Goal: Task Accomplishment & Management: Use online tool/utility

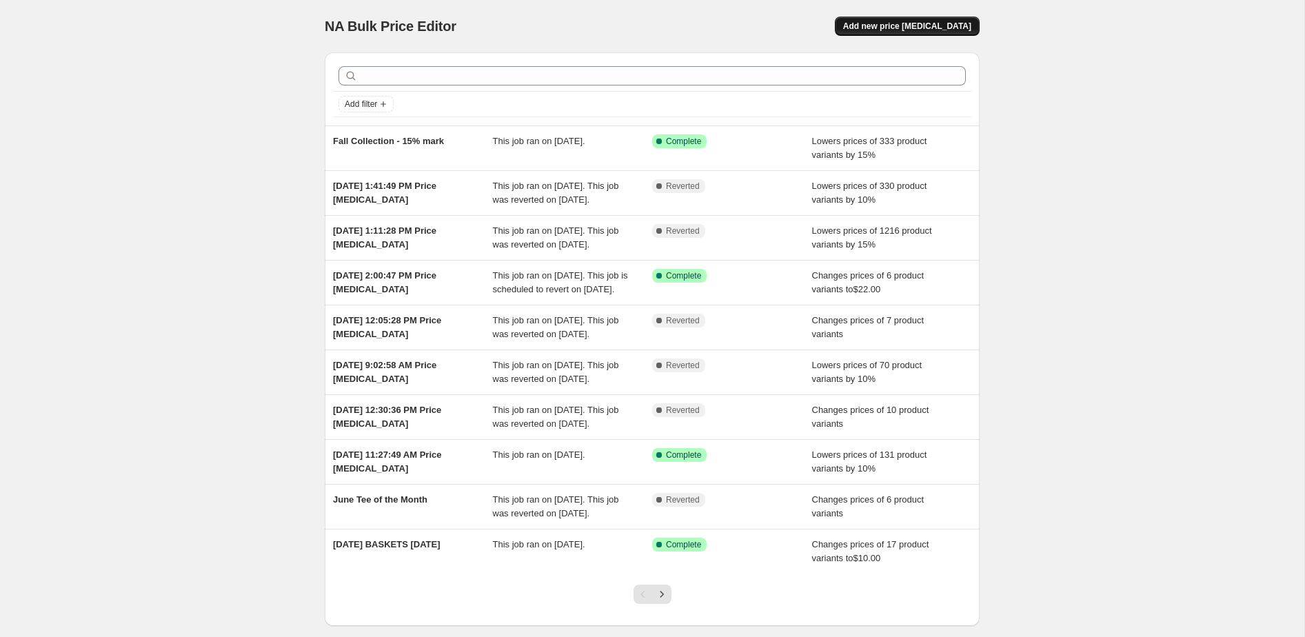
click at [884, 26] on span "Add new price [MEDICAL_DATA]" at bounding box center [907, 26] width 128 height 11
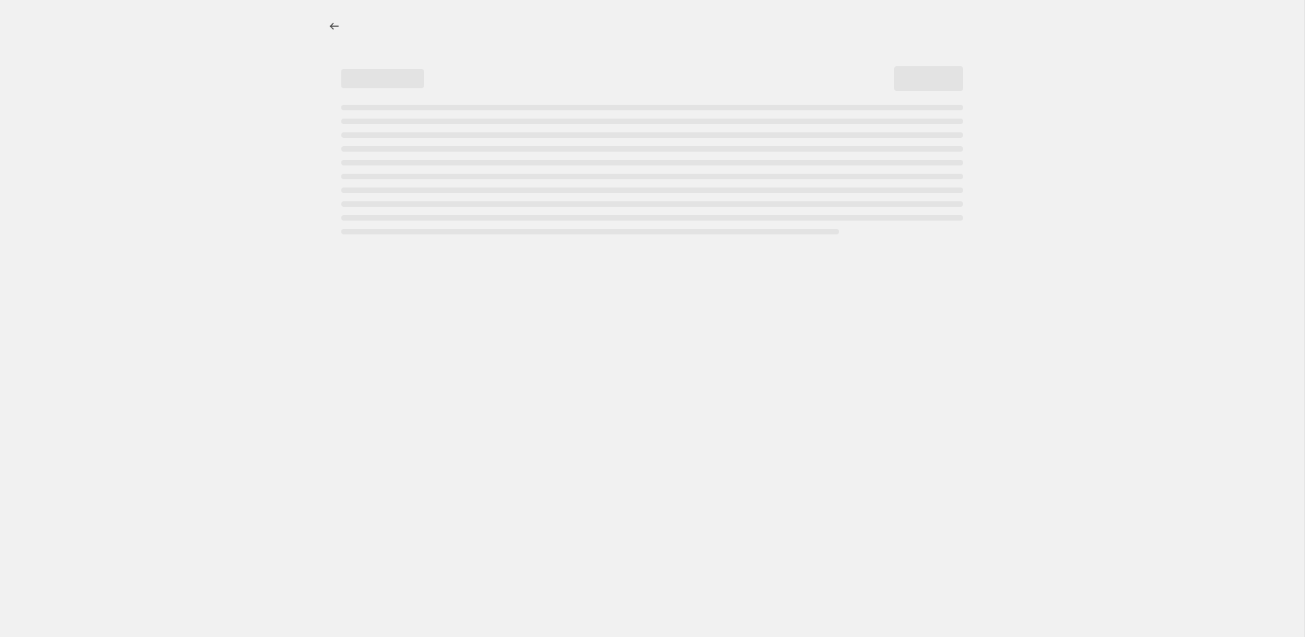
select select "percentage"
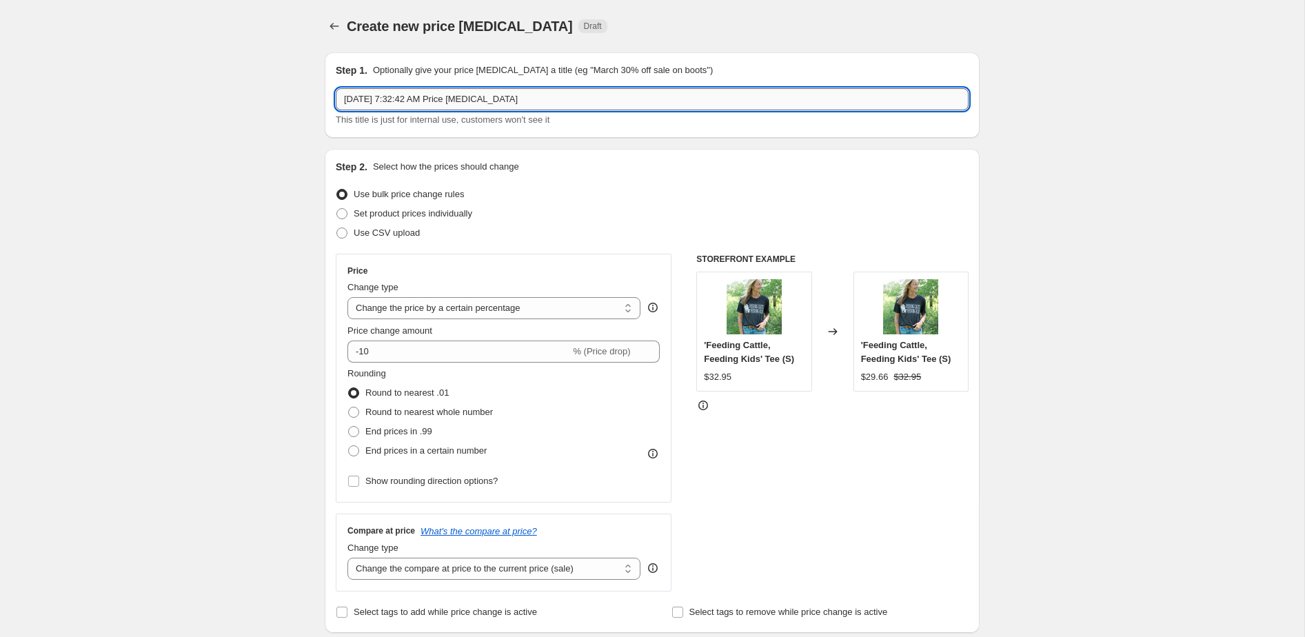
click at [630, 101] on input "[DATE] 7:32:42 AM Price [MEDICAL_DATA]" at bounding box center [652, 99] width 633 height 22
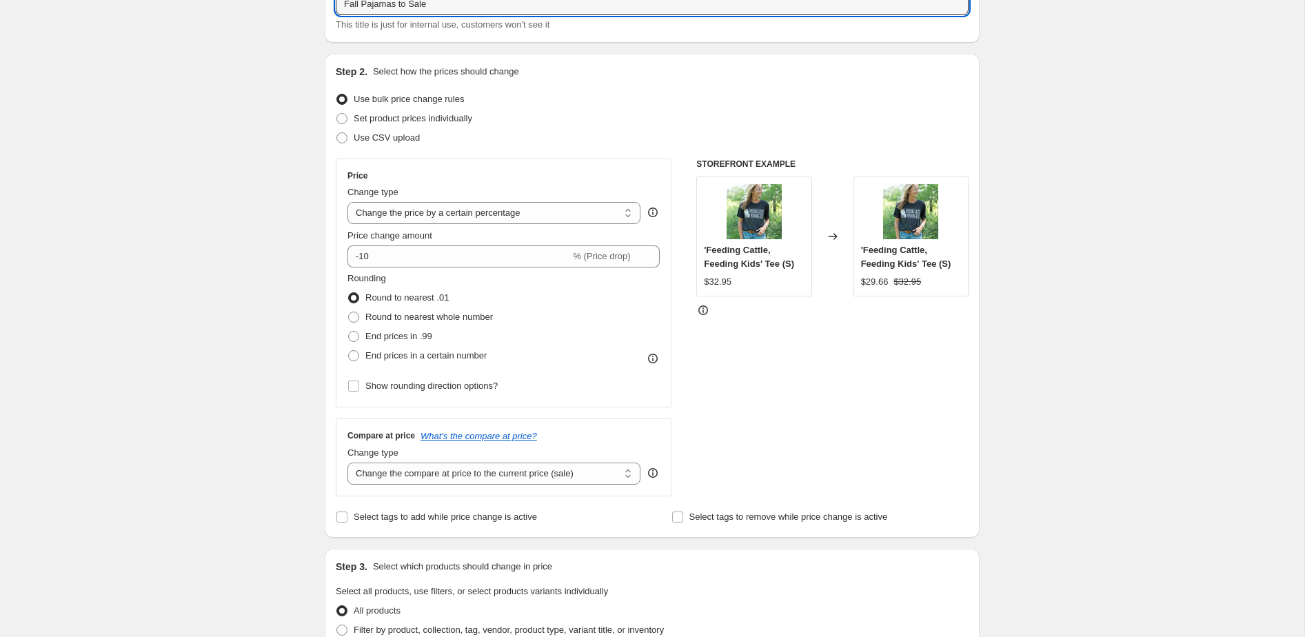
scroll to position [138, 0]
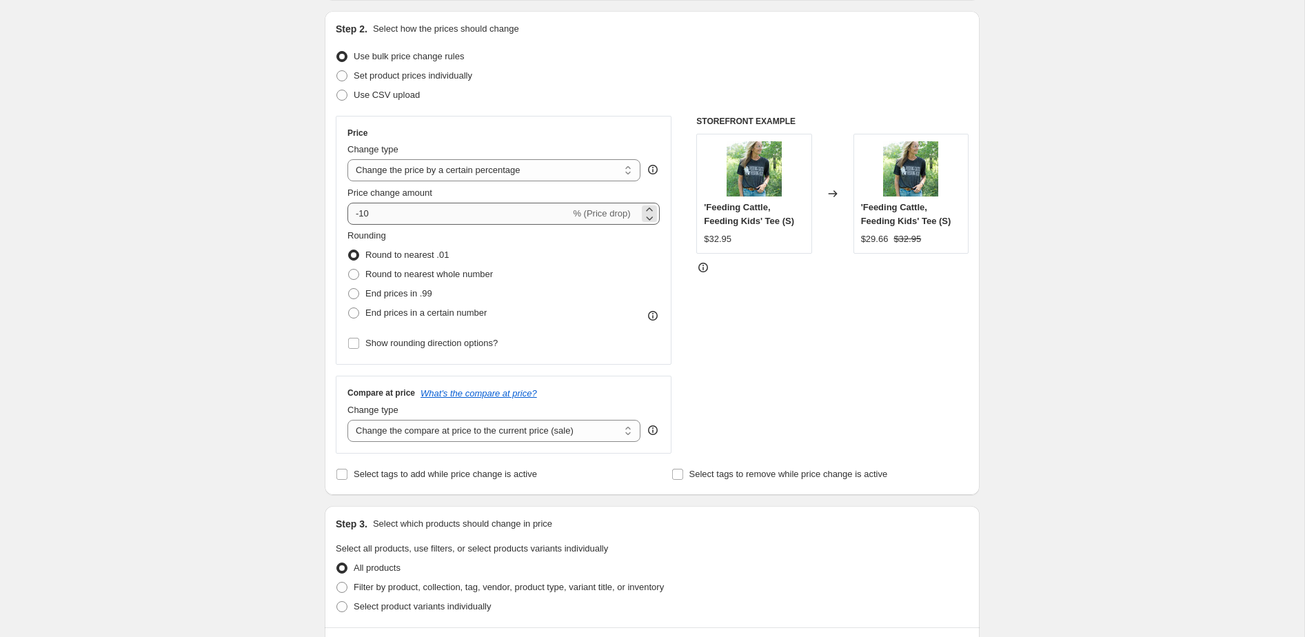
type input "Fall Pajamas to Sale"
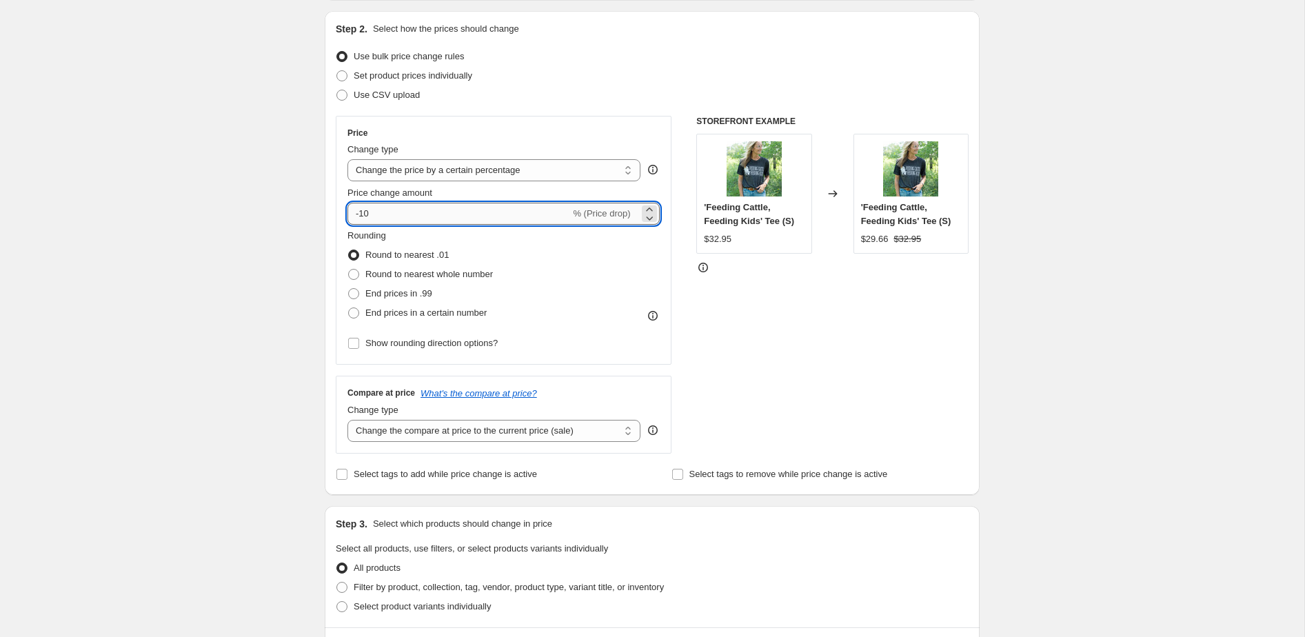
click at [427, 211] on input "-10" at bounding box center [458, 214] width 223 height 22
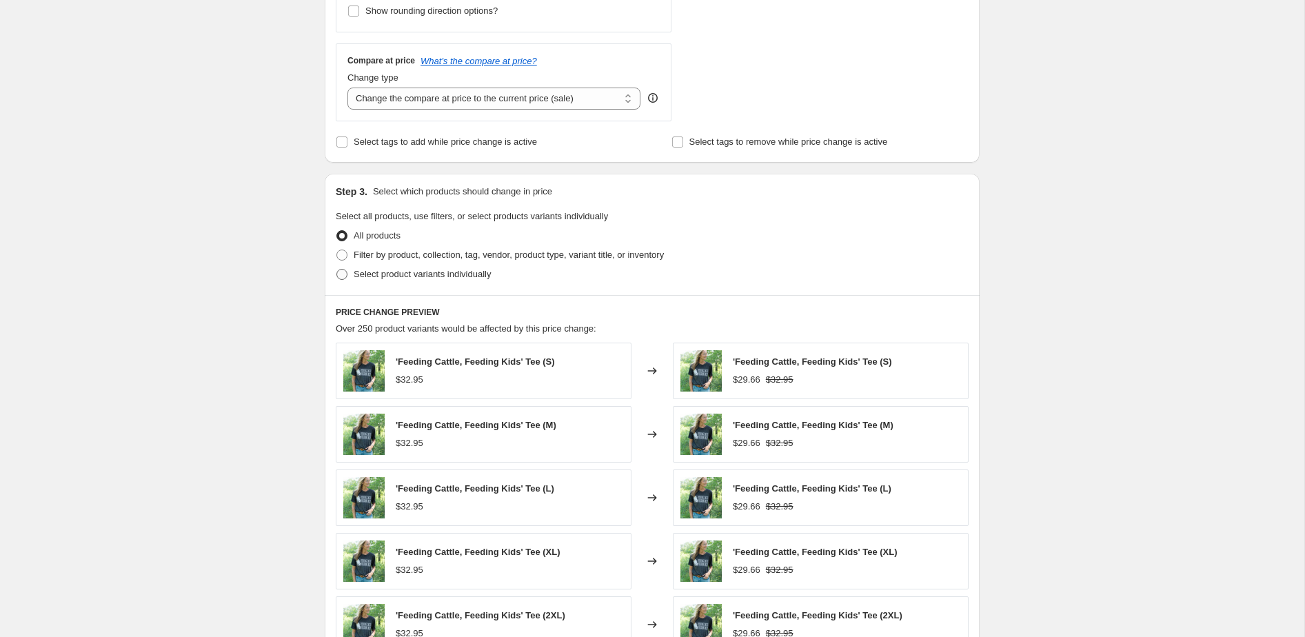
scroll to position [471, 0]
type input "-16"
click at [458, 256] on span "Filter by product, collection, tag, vendor, product type, variant title, or inv…" at bounding box center [509, 254] width 310 height 10
click at [337, 250] on input "Filter by product, collection, tag, vendor, product type, variant title, or inv…" at bounding box center [336, 249] width 1 height 1
radio input "true"
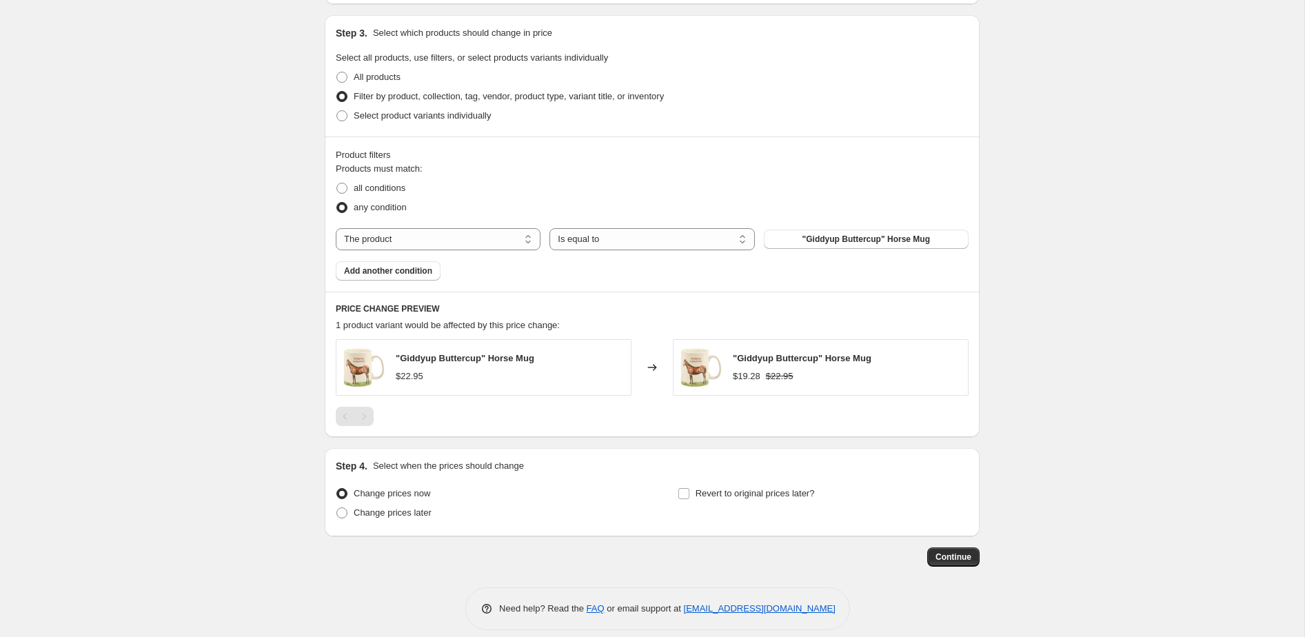
scroll to position [629, 0]
click at [455, 237] on select "The product The product's collection The product's tag The product's vendor The…" at bounding box center [438, 238] width 205 height 22
click at [791, 235] on button ""Giddyup Buttercup" Horse Mug" at bounding box center [866, 238] width 205 height 19
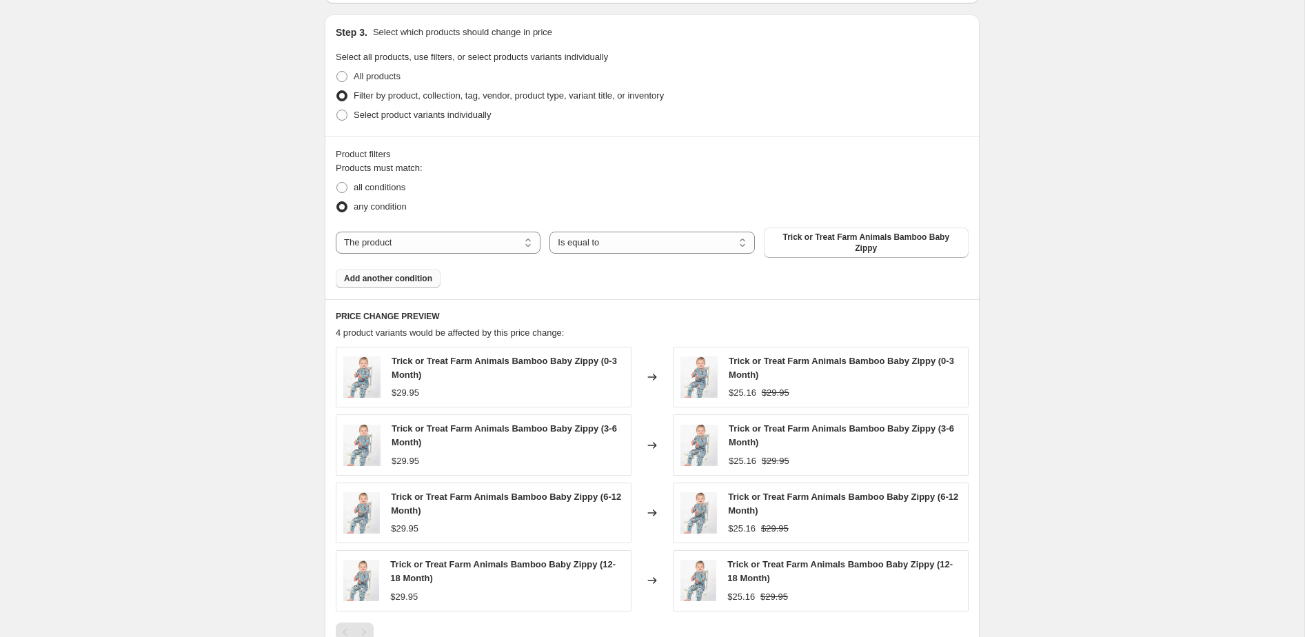
click at [419, 273] on span "Add another condition" at bounding box center [388, 278] width 88 height 11
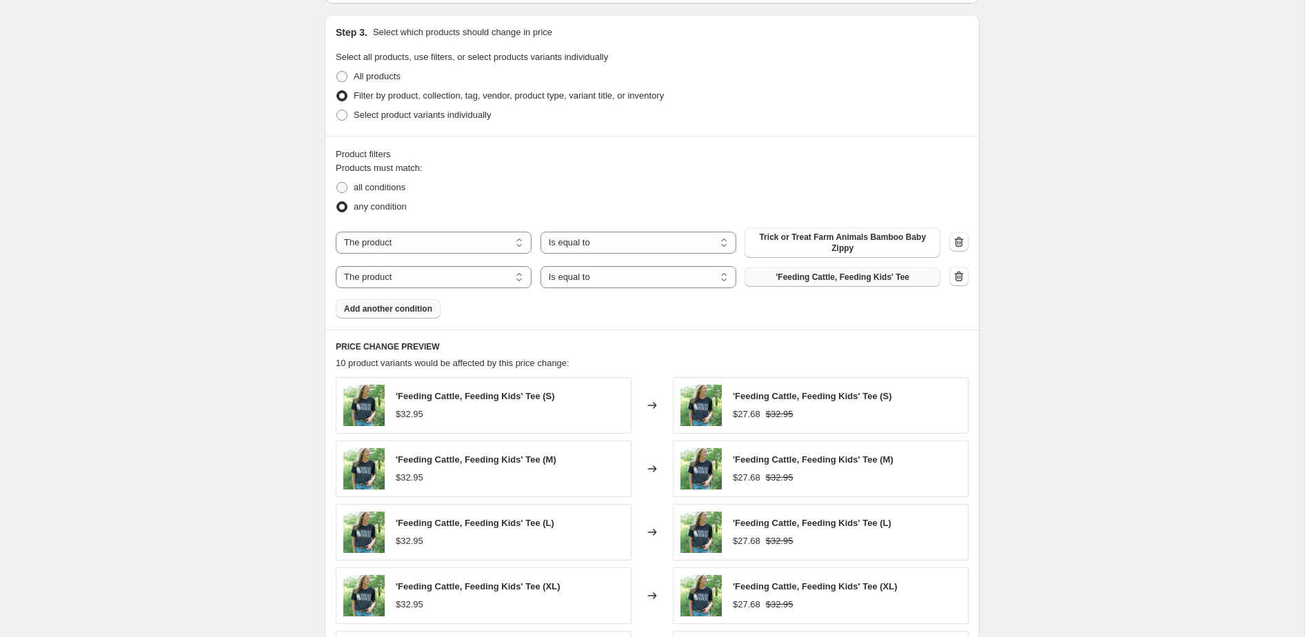
click at [827, 274] on span "'Feeding Cattle, Feeding Kids' Tee" at bounding box center [843, 277] width 134 height 11
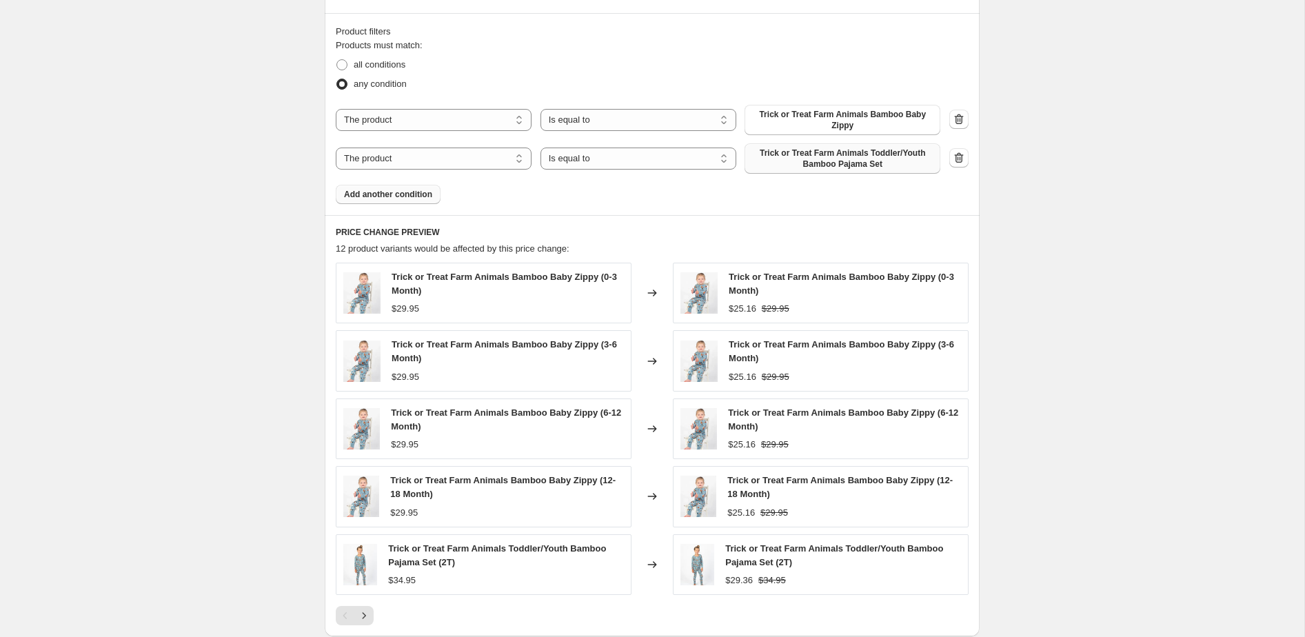
scroll to position [680, 0]
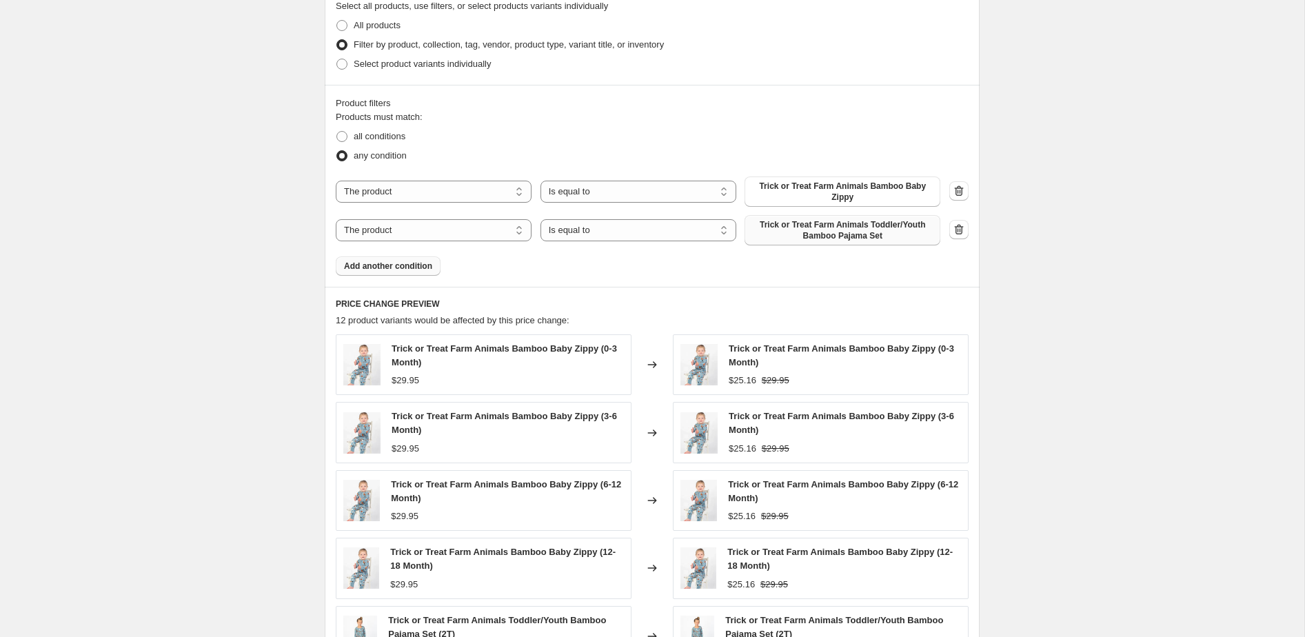
click at [421, 267] on span "Add another condition" at bounding box center [388, 266] width 88 height 11
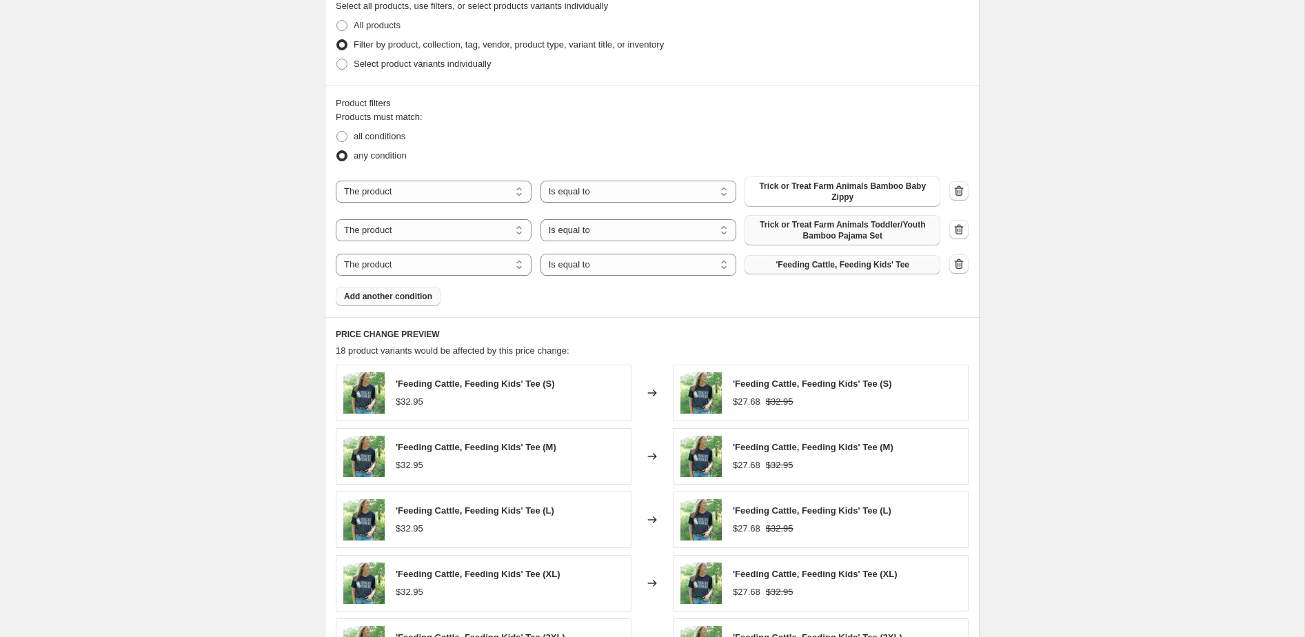
click at [791, 267] on span "'Feeding Cattle, Feeding Kids' Tee" at bounding box center [843, 264] width 134 height 11
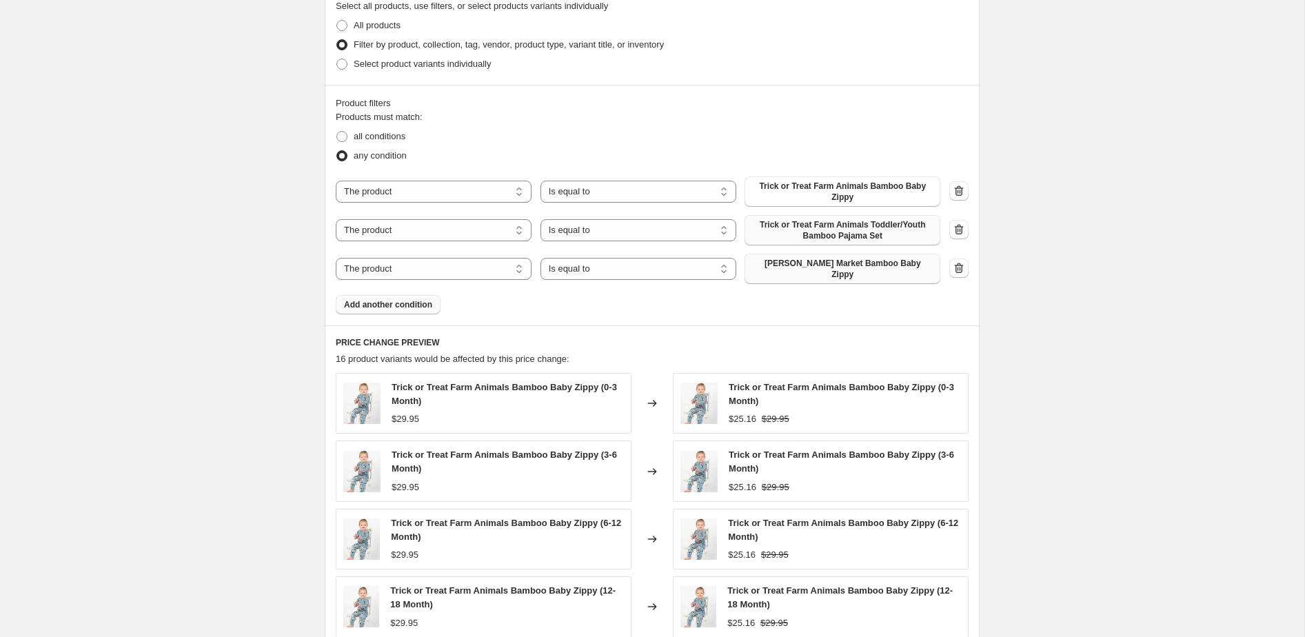
click at [417, 299] on span "Add another condition" at bounding box center [388, 304] width 88 height 11
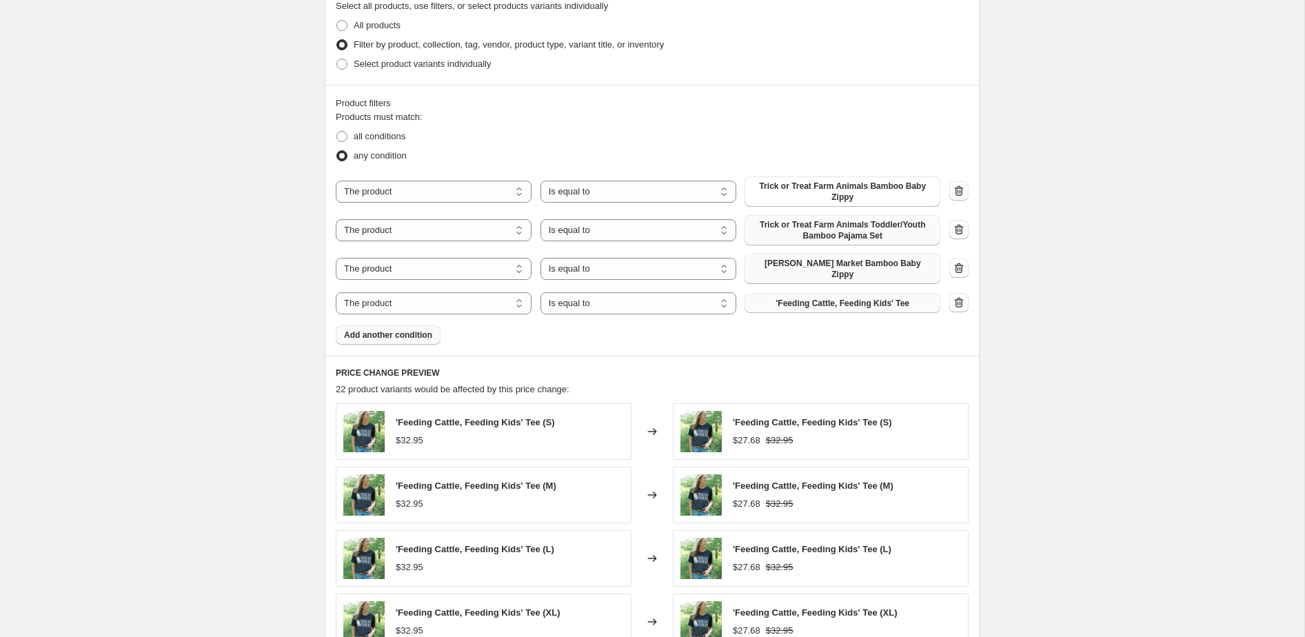
click at [780, 298] on span "'Feeding Cattle, Feeding Kids' Tee" at bounding box center [843, 303] width 134 height 11
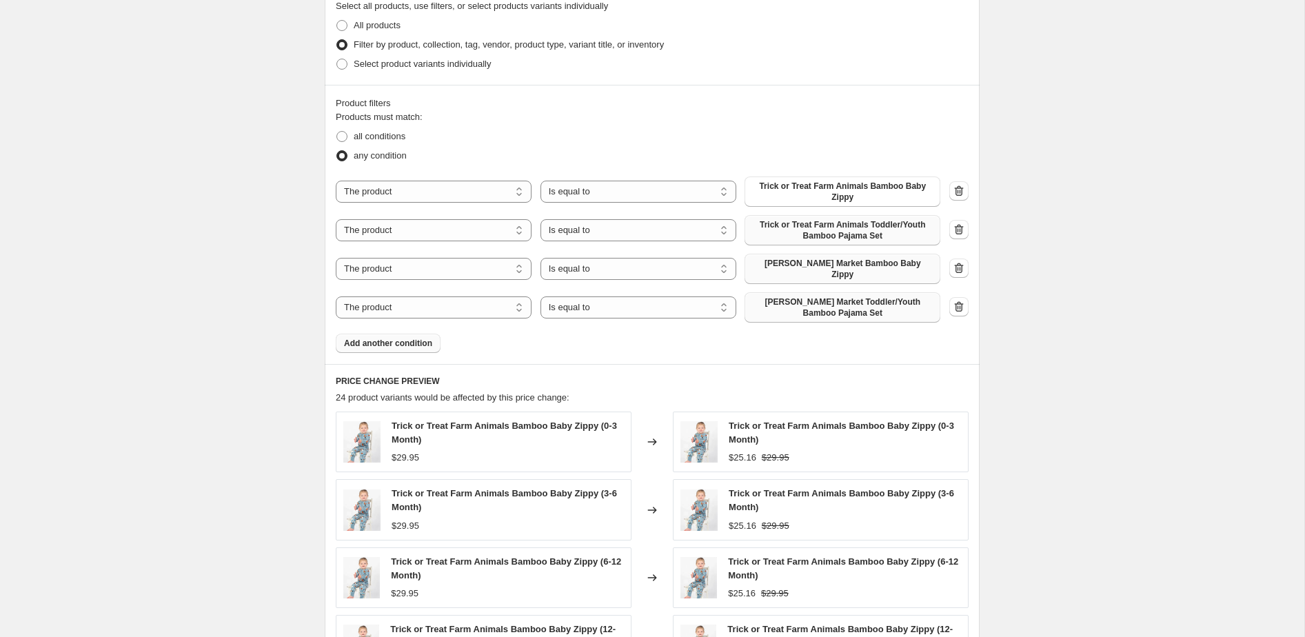
click at [400, 338] on span "Add another condition" at bounding box center [388, 343] width 88 height 11
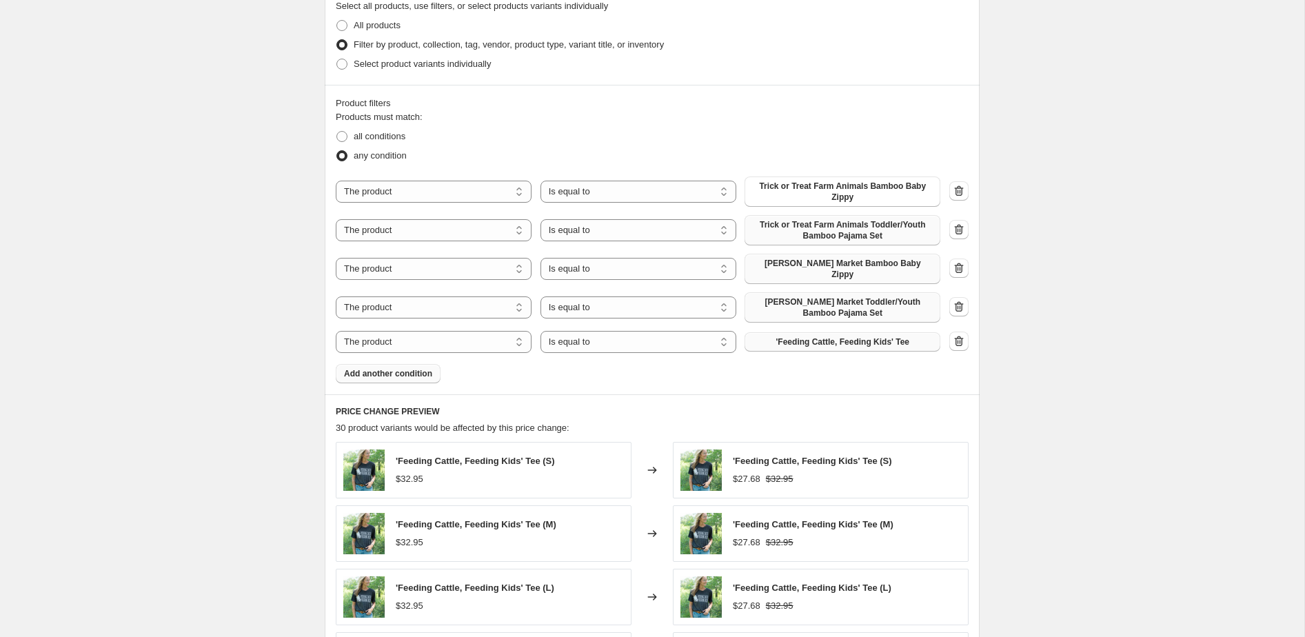
click at [793, 336] on span "'Feeding Cattle, Feeding Kids' Tee" at bounding box center [843, 341] width 134 height 11
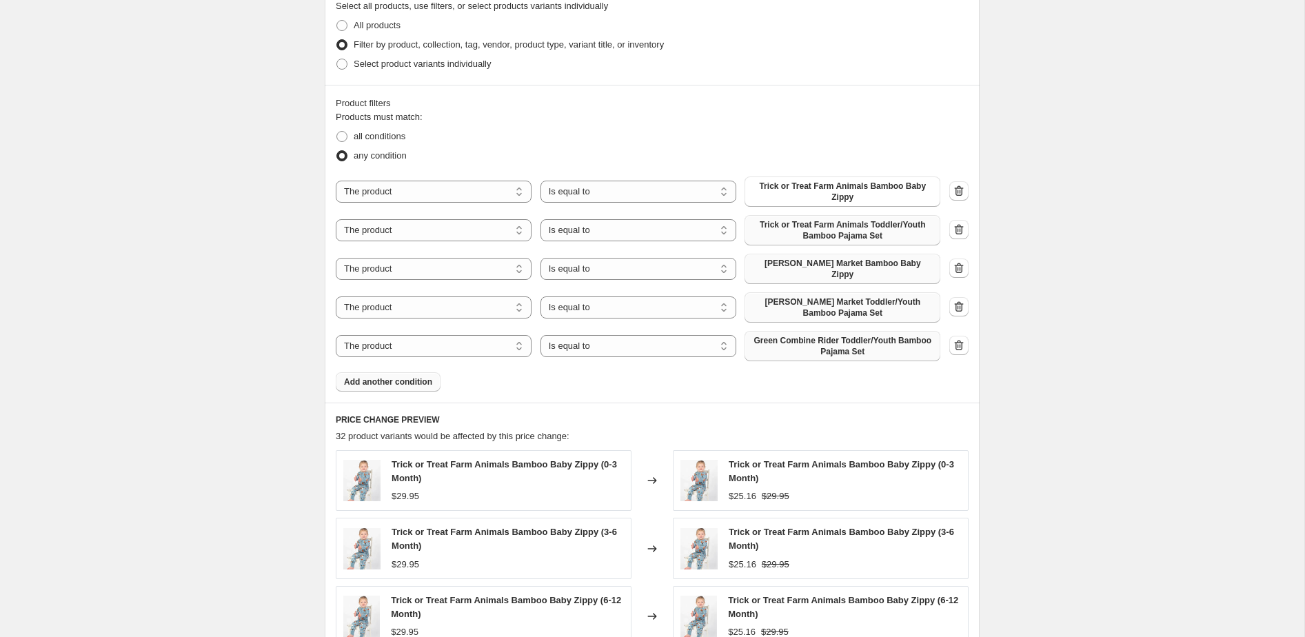
click at [420, 385] on div "Product filters Products must match: all conditions any condition The product T…" at bounding box center [652, 244] width 655 height 318
click at [411, 376] on span "Add another condition" at bounding box center [388, 381] width 88 height 11
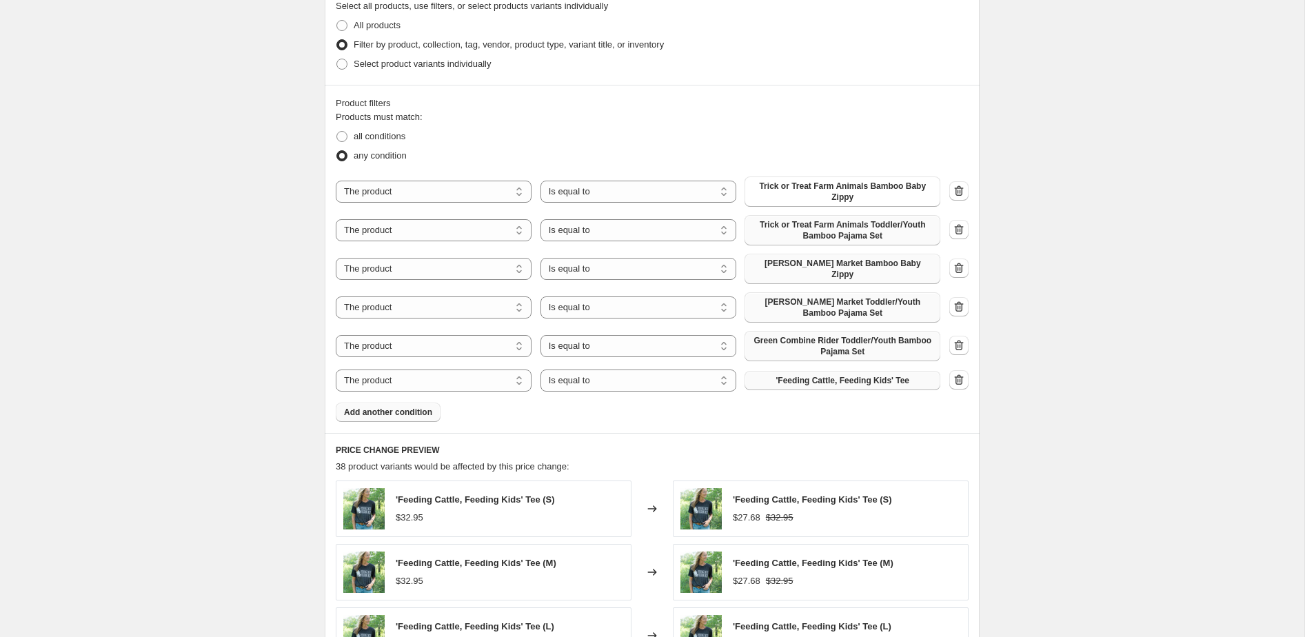
click at [764, 371] on button "'Feeding Cattle, Feeding Kids' Tee" at bounding box center [842, 380] width 196 height 19
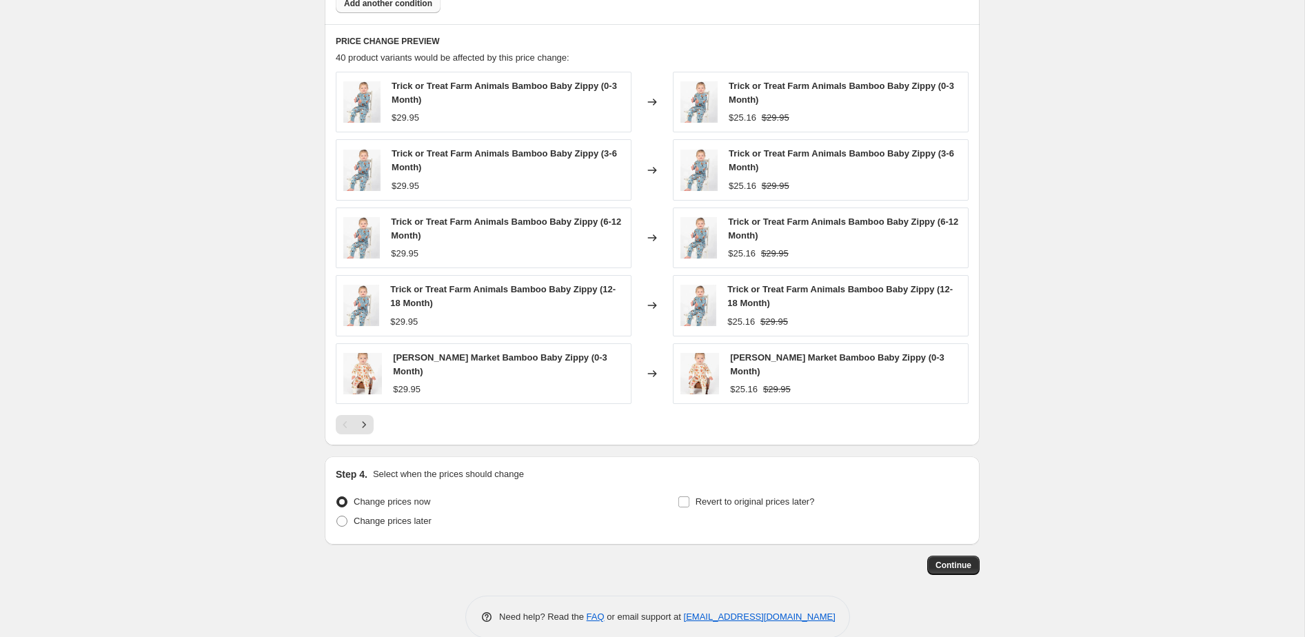
scroll to position [1107, 0]
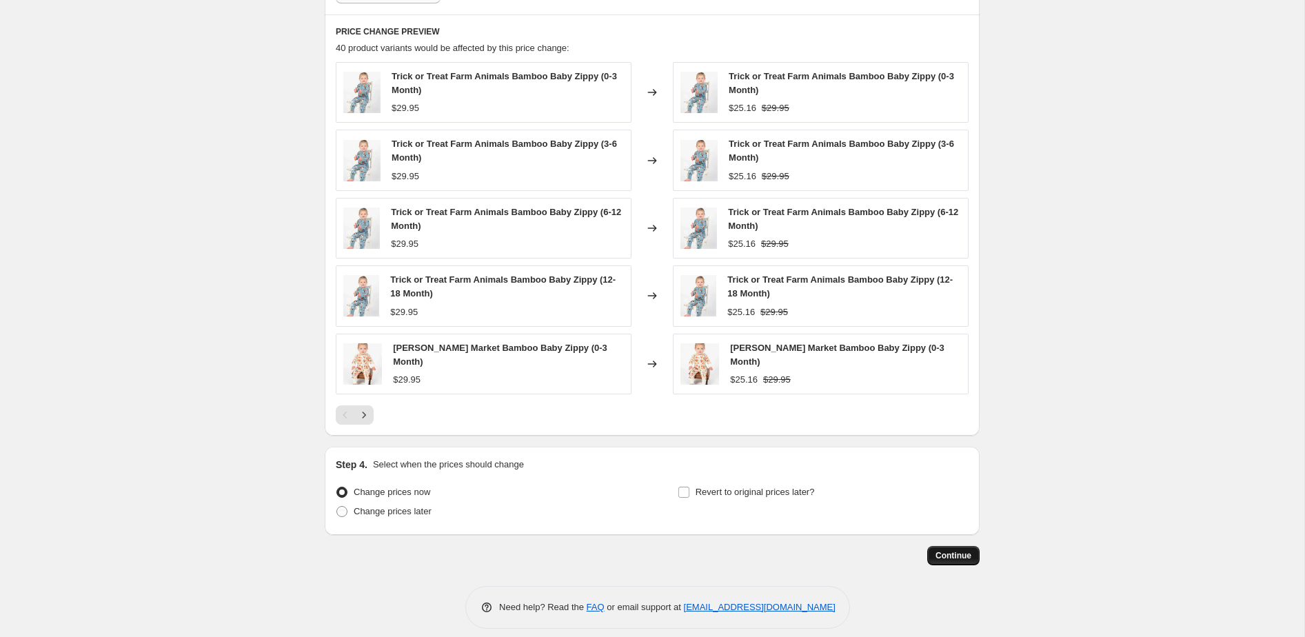
click at [937, 550] on span "Continue" at bounding box center [953, 555] width 36 height 11
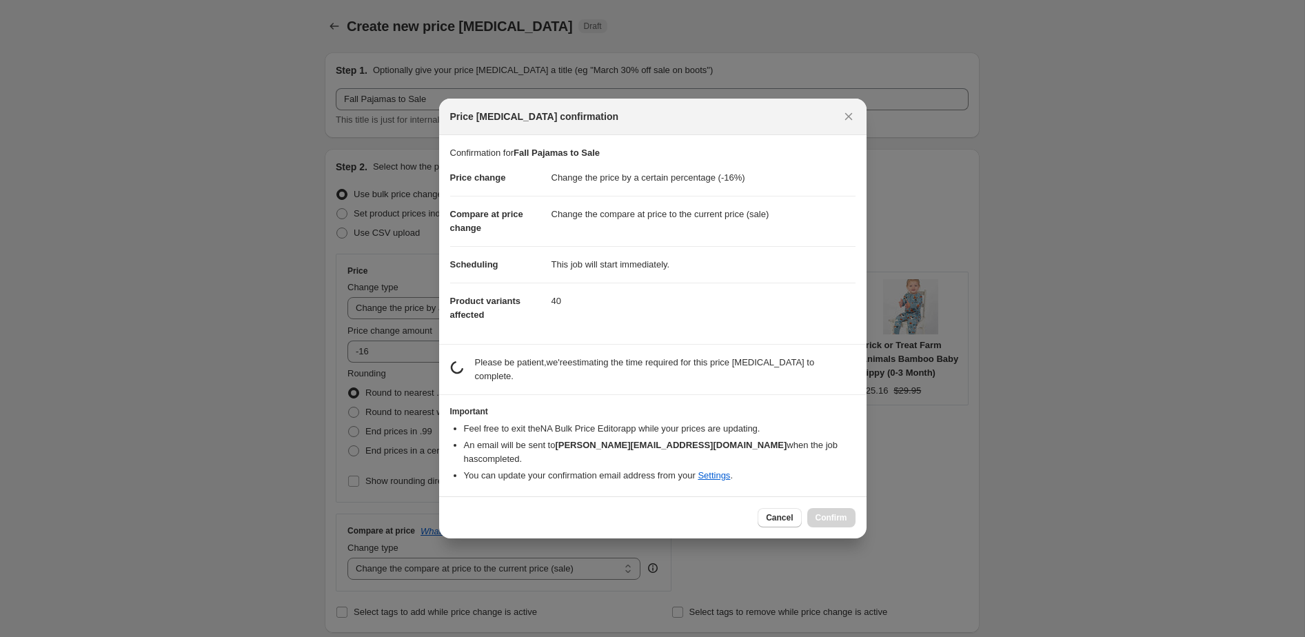
scroll to position [0, 0]
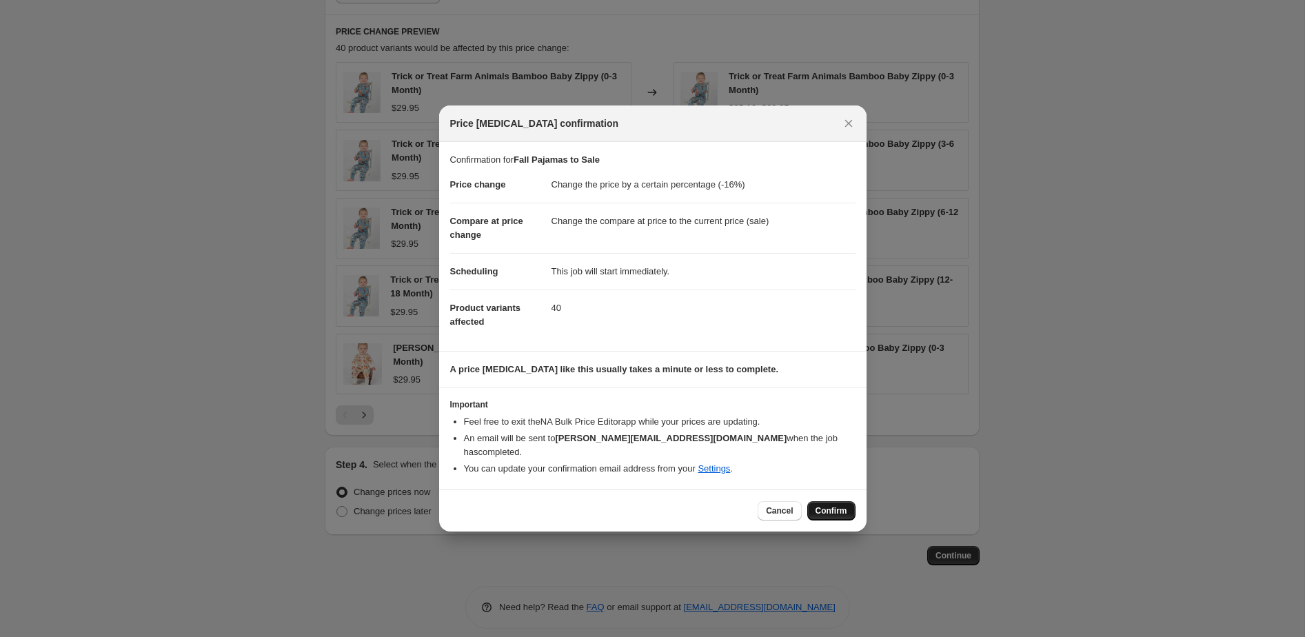
click at [822, 505] on span "Confirm" at bounding box center [831, 510] width 32 height 11
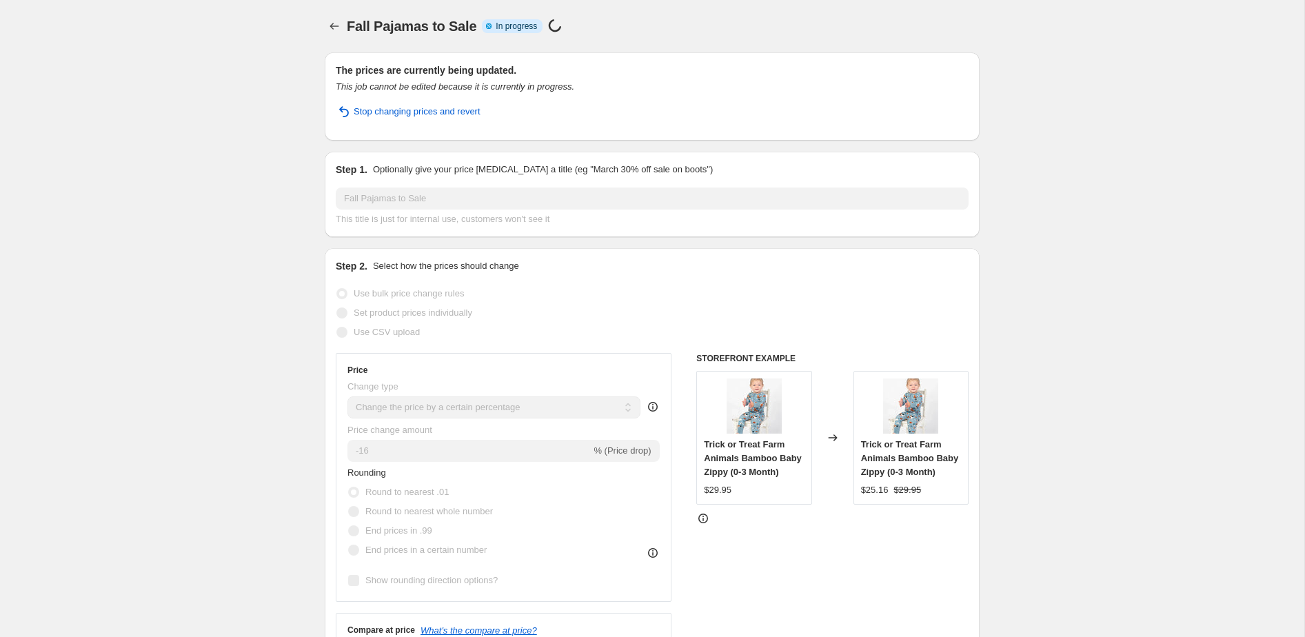
select select "percentage"
